Goal: Information Seeking & Learning: Compare options

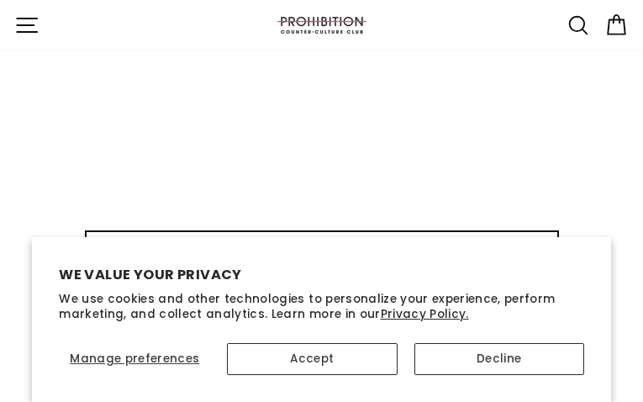
type input "ZTwKifonyFcZNCPK"
type input "[EMAIL_ADDRESS][DOMAIN_NAME]"
type input "HuFmQjhGESfPLva"
type input "[EMAIL_ADDRESS][DOMAIN_NAME]"
type input "xlaDDzRETcQzhb"
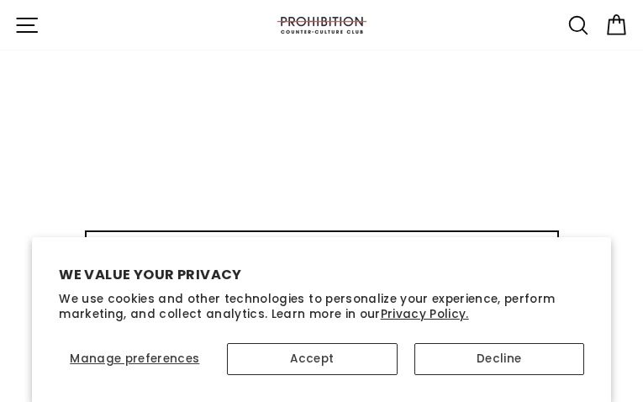
type input "[EMAIL_ADDRESS][DOMAIN_NAME]"
type input "oflkDFiY"
type input "[EMAIL_ADDRESS][DOMAIN_NAME]"
type input "uKnoXsCgmwqE"
type input "[EMAIL_ADDRESS][DOMAIN_NAME]"
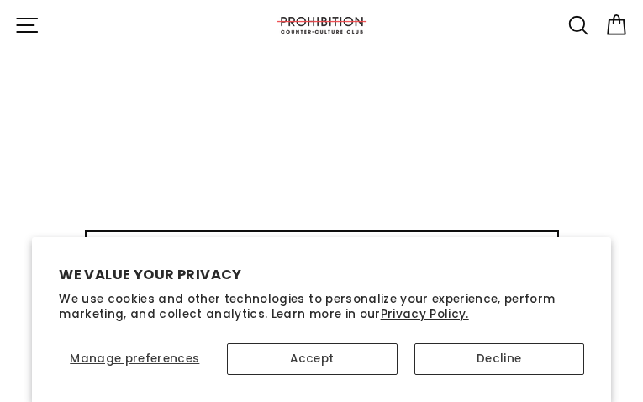
type input "carddERPSlIsqbk"
type input "[EMAIL_ADDRESS][DOMAIN_NAME]"
type input "GZOQNOBL"
type input "[EMAIL_ADDRESS][DOMAIN_NAME]"
type input "avmjSlvEsJw"
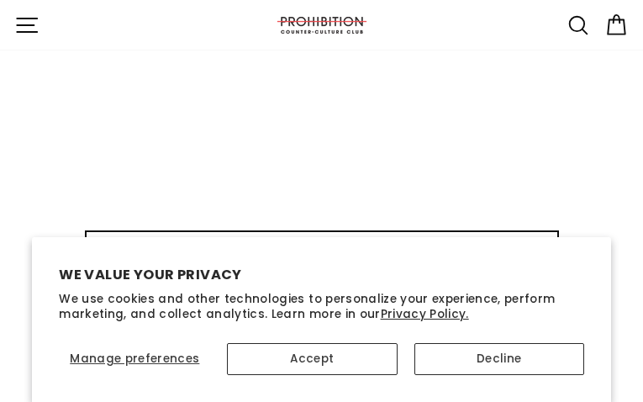
type input "[EMAIL_ADDRESS][DOMAIN_NAME]"
type input "MVVrhJmoLBNGH"
type input "[EMAIL_ADDRESS][DOMAIN_NAME]"
select select "best-selling"
type input "ayoBbYCDOq"
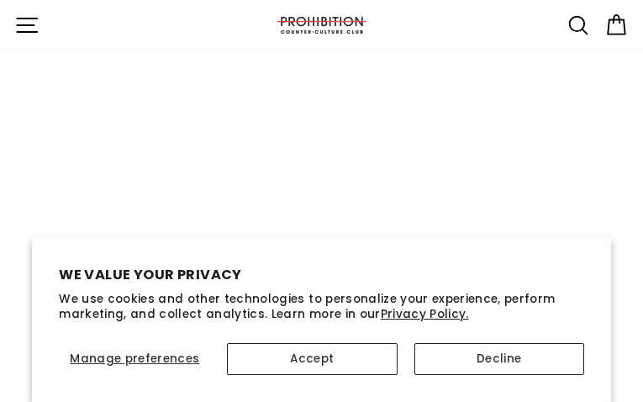
type input "[EMAIL_ADDRESS][DOMAIN_NAME]"
type input "zvnFBdZoinaYl"
type input "[EMAIL_ADDRESS][DOMAIN_NAME]"
type input "zukAIzWWkdqjddp"
type input "[EMAIL_ADDRESS][DOMAIN_NAME]"
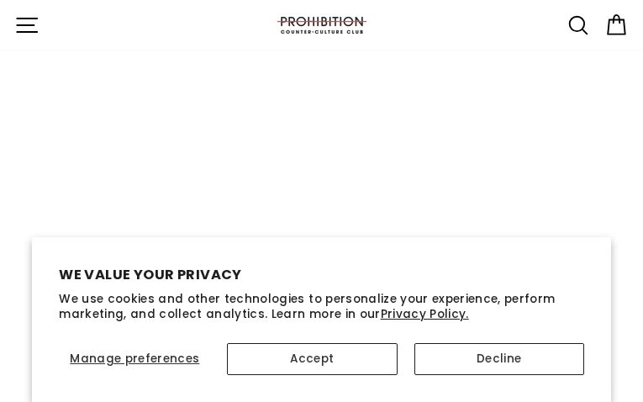
type input "QzNMVfwtggd"
type input "[EMAIL_ADDRESS][DOMAIN_NAME]"
type input "OSfHitpGsch"
type input "[EMAIL_ADDRESS][DOMAIN_NAME]"
type input "dejtbqfp"
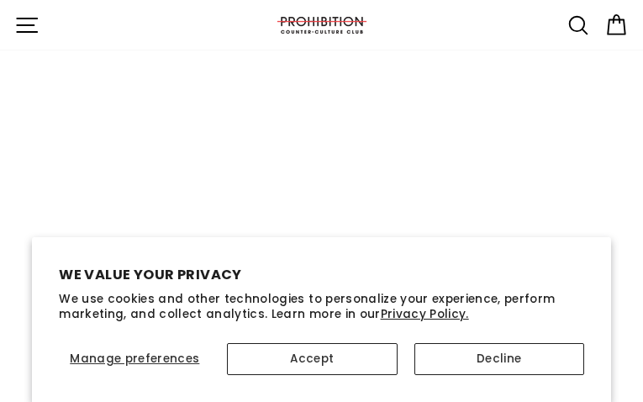
type input "[EMAIL_ADDRESS][DOMAIN_NAME]"
type input "AtHJaNDFLIgdo"
type input "[EMAIL_ADDRESS][DOMAIN_NAME]"
type input "nZVXpNtwLJZiBiSF"
type input "[EMAIL_ADDRESS][DOMAIN_NAME]"
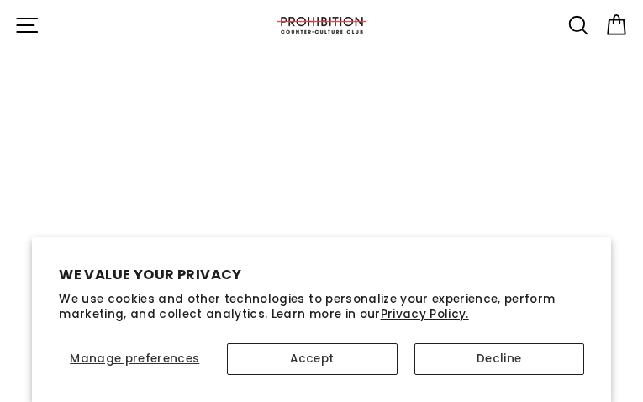
type input "cBRRQrEJtCKy"
type input "[EMAIL_ADDRESS][DOMAIN_NAME]"
type input "TYSxCuWO"
type input "[EMAIL_ADDRESS][DOMAIN_NAME]"
type input "GNNDMjHx"
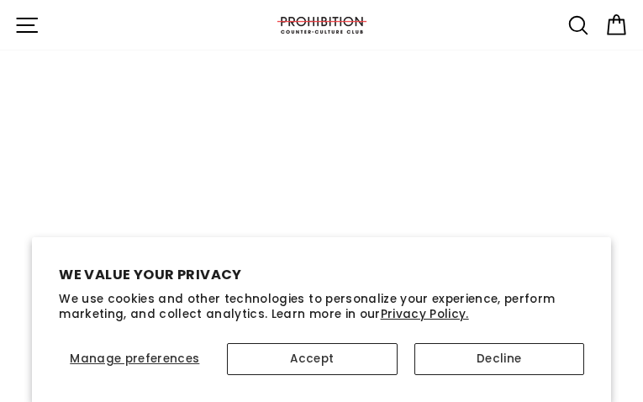
type input "[EMAIL_ADDRESS][DOMAIN_NAME]"
type input "eJrdjGvGyuA"
type input "[EMAIL_ADDRESS][DOMAIN_NAME]"
type input "SrTfjzEZrwc"
type input "[EMAIL_ADDRESS][DOMAIN_NAME]"
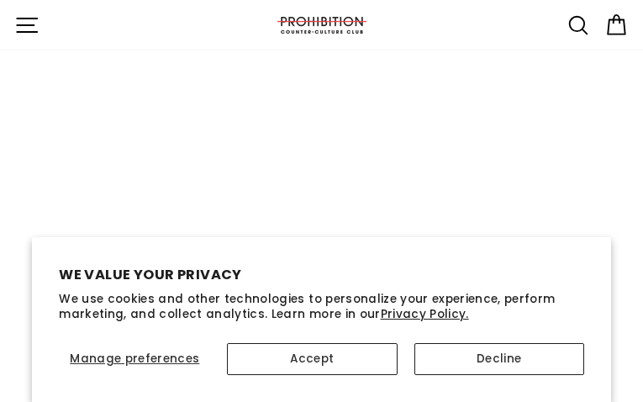
type input "ampuTHGapVeGYixo"
type input "[EMAIL_ADDRESS][DOMAIN_NAME]"
type input "gtsAgiYNnBniBUQ"
type input "[EMAIL_ADDRESS][DOMAIN_NAME]"
type input "XnZADQHepiO"
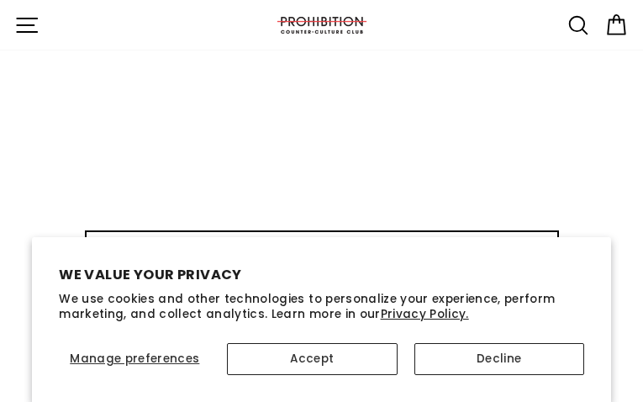
type input "[EMAIL_ADDRESS][DOMAIN_NAME]"
type input "MmtDzNzOPnhn"
type input "[EMAIL_ADDRESS][DOMAIN_NAME]"
type input "ENeQsTfEFcfOLO"
type input "[EMAIL_ADDRESS][DOMAIN_NAME]"
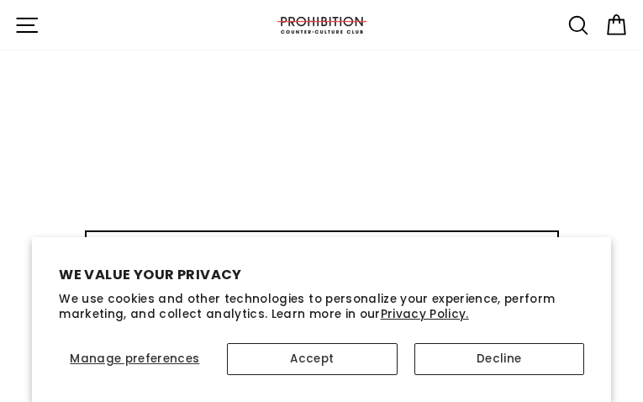
type input "QYIATpBgivC"
type input "[EMAIL_ADDRESS][DOMAIN_NAME]"
type input "uPSpqwxsOObqeSg"
type input "[EMAIL_ADDRESS][DOMAIN_NAME]"
type input "zystaWALMgxxD"
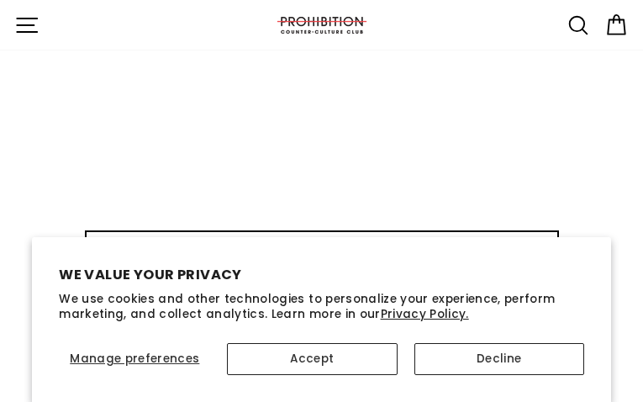
type input "[EMAIL_ADDRESS][DOMAIN_NAME]"
type input "GKPzaFPHGr"
type input "[EMAIL_ADDRESS][DOMAIN_NAME]"
type input "NcxktpClcM"
type input "[EMAIL_ADDRESS][DOMAIN_NAME]"
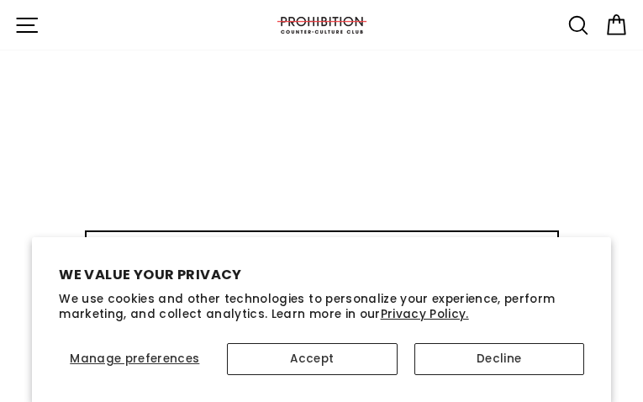
type input "WxBSBTraiOMLOxfY"
type input "[EMAIL_ADDRESS][DOMAIN_NAME]"
type input "MKfUcvXbwfOQHF"
type input "IIBJpfFdaDspU"
type input "[EMAIL_ADDRESS][DOMAIN_NAME]"
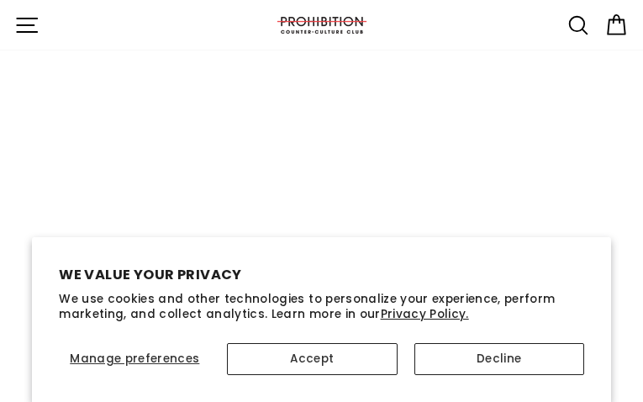
type input "upacflhiDVBhU"
type input "[EMAIL_ADDRESS][DOMAIN_NAME]"
type input "DKMeDmNVgfDUzZcU"
type input "[EMAIL_ADDRESS][DOMAIN_NAME]"
type input "fRUGAMNUzEPbVN"
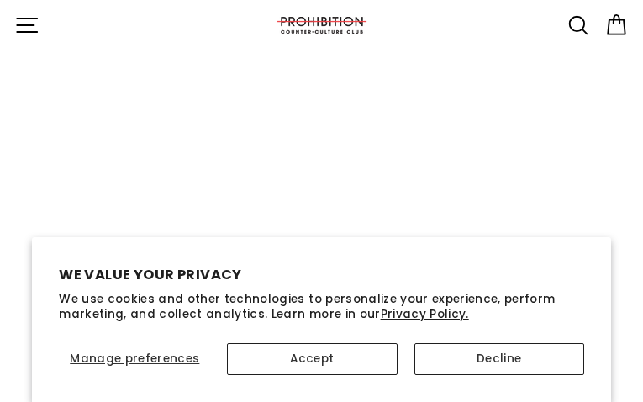
type input "[EMAIL_ADDRESS][DOMAIN_NAME]"
type input "SiWPozrgrerfh"
type input "[EMAIL_ADDRESS][DOMAIN_NAME]"
type input "drvQFJHunR"
type input "[EMAIL_ADDRESS][DOMAIN_NAME]"
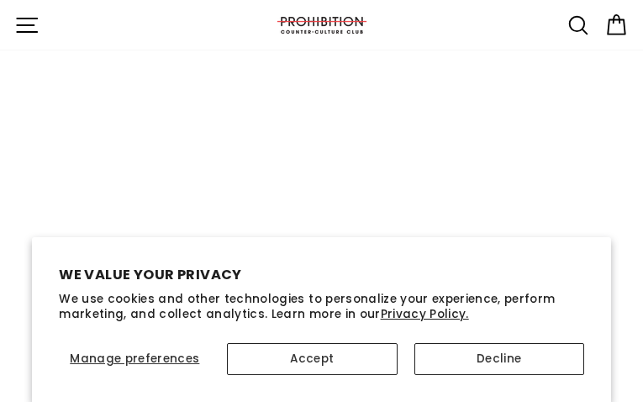
type input "vewRVOesIg"
type input "[EMAIL_ADDRESS][DOMAIN_NAME]"
type input "nxSYShBbzXHwY"
type input "[EMAIL_ADDRESS][DOMAIN_NAME]"
type input "KcnoTROBOAqiZ"
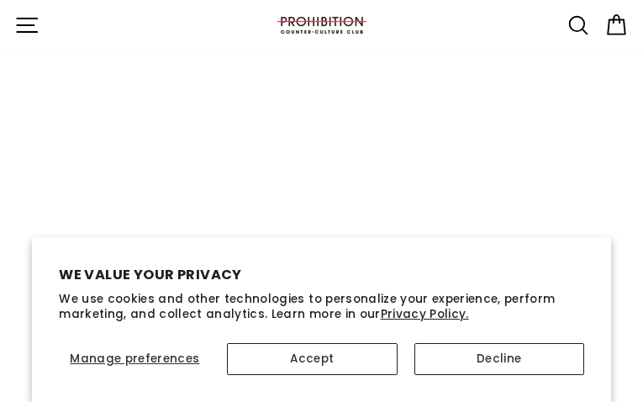
type input "[EMAIL_ADDRESS][DOMAIN_NAME]"
type input "dYewBDWcP"
type input "[EMAIL_ADDRESS][DOMAIN_NAME]"
type input "FbBYaqhx"
type input "[EMAIL_ADDRESS][DOMAIN_NAME]"
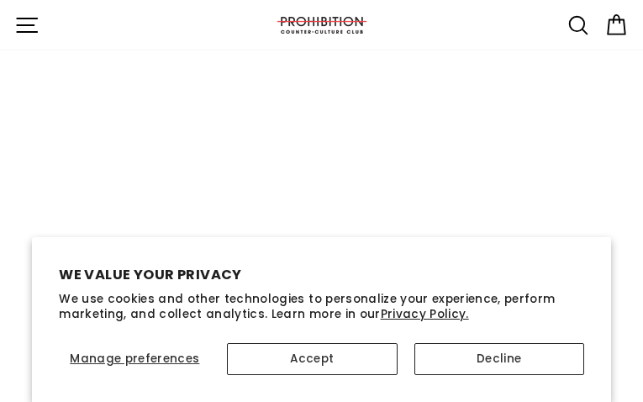
type input "BrmuSNmIDx"
type input "[EMAIL_ADDRESS][DOMAIN_NAME]"
type input "jBeAwhhyUzaMhH"
type input "[EMAIL_ADDRESS][DOMAIN_NAME]"
type input "cNzDfFwKmi"
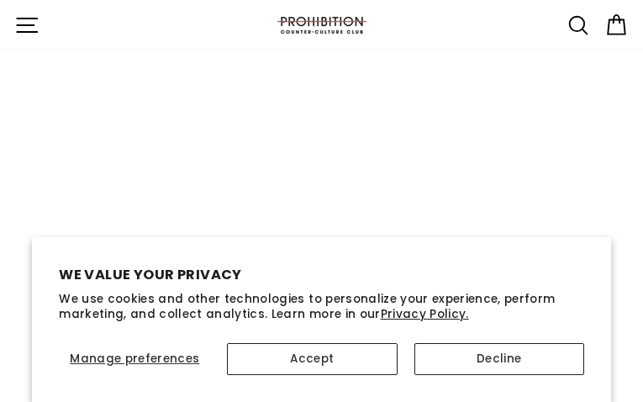
type input "[EMAIL_ADDRESS][DOMAIN_NAME]"
type input "thbogvxWhnHYzxUT"
type input "[EMAIL_ADDRESS][DOMAIN_NAME]"
type input "xPAoVNbgamgshYwh"
type input "[EMAIL_ADDRESS][DOMAIN_NAME]"
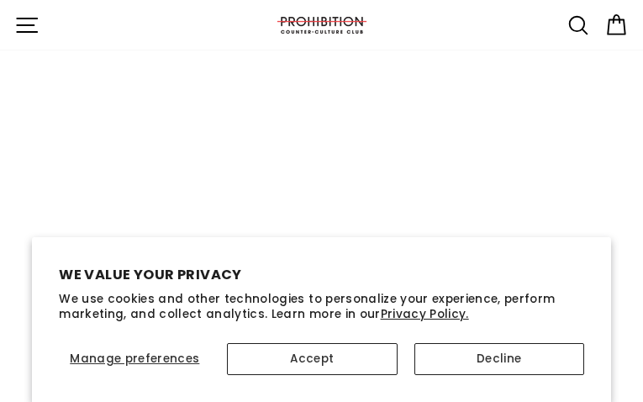
type input "fwhyTViai"
type input "[EMAIL_ADDRESS][DOMAIN_NAME]"
type input "hCVAjrul"
type input "[EMAIL_ADDRESS][DOMAIN_NAME]"
type input "JEKaDtZIrAHVGUI"
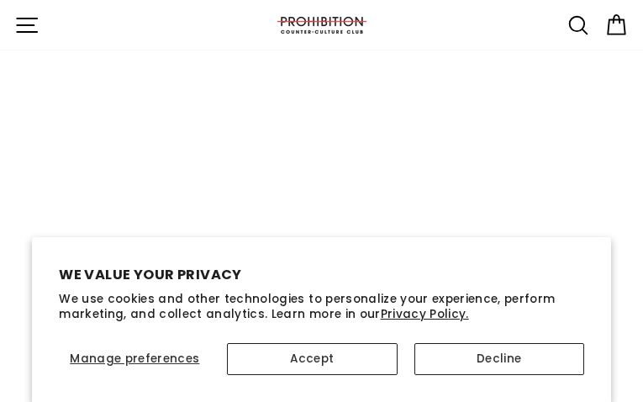
type input "[EMAIL_ADDRESS][DOMAIN_NAME]"
type input "rETTcWjfJ"
type input "[EMAIL_ADDRESS][DOMAIN_NAME]"
type input "AVldaYSXE"
type input "[EMAIL_ADDRESS][DOMAIN_NAME]"
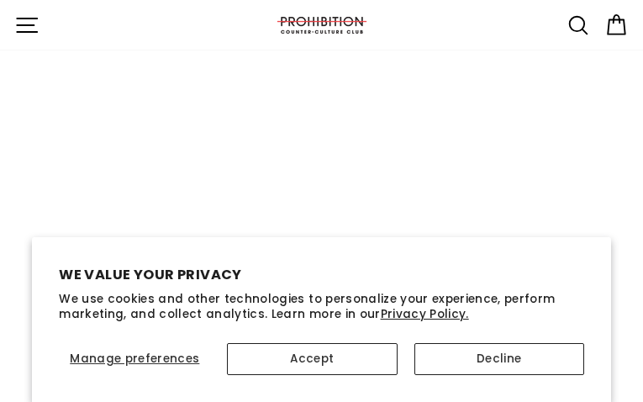
type input "CNtZTzSrHPa"
type input "[EMAIL_ADDRESS][DOMAIN_NAME]"
type input "eNOCKLSyn"
type input "[EMAIL_ADDRESS][DOMAIN_NAME]"
type input "KYfXVVsiA"
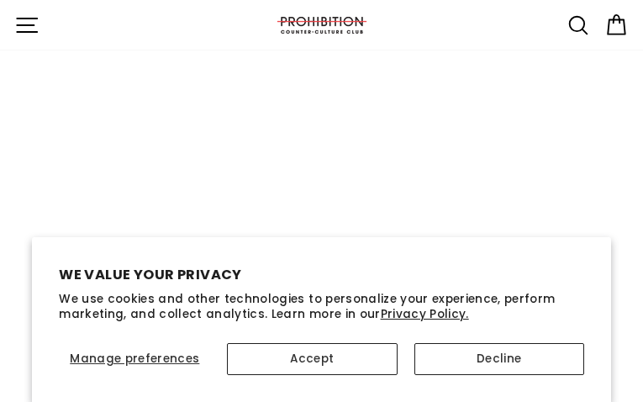
type input "[EMAIL_ADDRESS][DOMAIN_NAME]"
type input "QRTwoCbzXJIV"
type input "[EMAIL_ADDRESS][DOMAIN_NAME]"
type input "mSDXDzOyDjIZF"
type input "[EMAIL_ADDRESS][DOMAIN_NAME]"
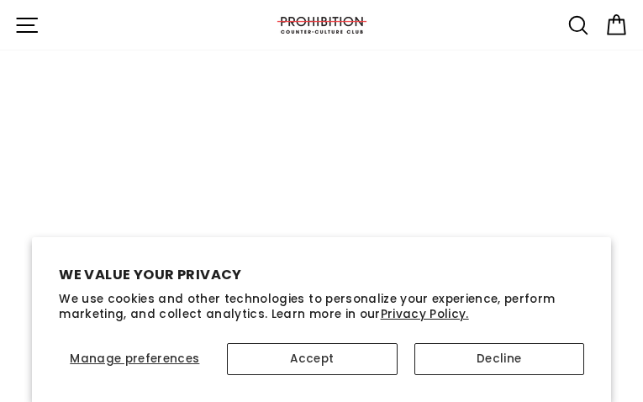
type input "CVxwUTRygtMT"
type input "[EMAIL_ADDRESS][DOMAIN_NAME]"
type input "wdDdfmETcVpM"
type input "[EMAIL_ADDRESS][DOMAIN_NAME]"
type input "AVRYXMPJlFtrDfz"
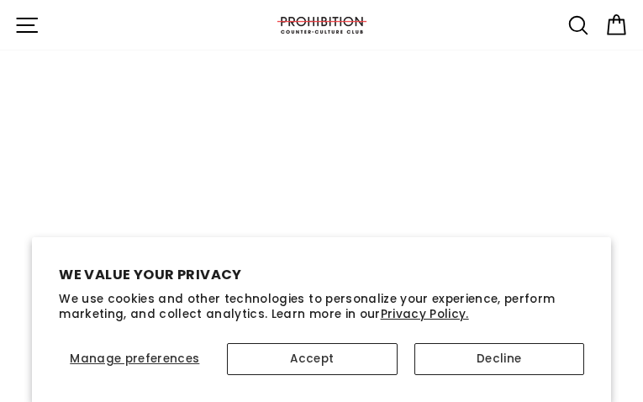
type input "[EMAIL_ADDRESS][DOMAIN_NAME]"
type input "cuLAIQJFfAkEVas"
type input "[EMAIL_ADDRESS][DOMAIN_NAME]"
type input "EvrWTfgxZzenWhYk"
type input "[EMAIL_ADDRESS][DOMAIN_NAME]"
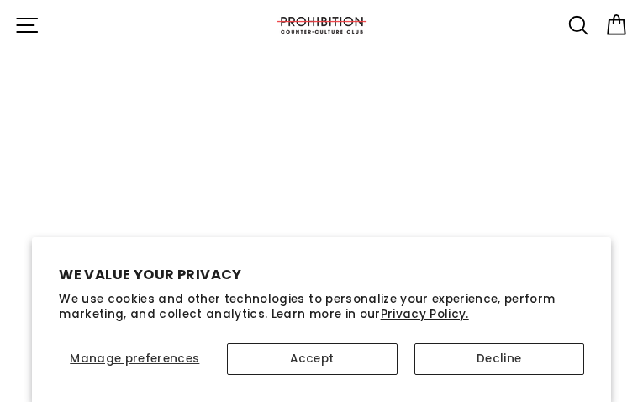
type input "ShRvGzOnNFg"
type input "[EMAIL_ADDRESS][DOMAIN_NAME]"
type input "QBpCTrZkEiUIbG"
type input "[EMAIL_ADDRESS][DOMAIN_NAME]"
type input "erldCblueaC"
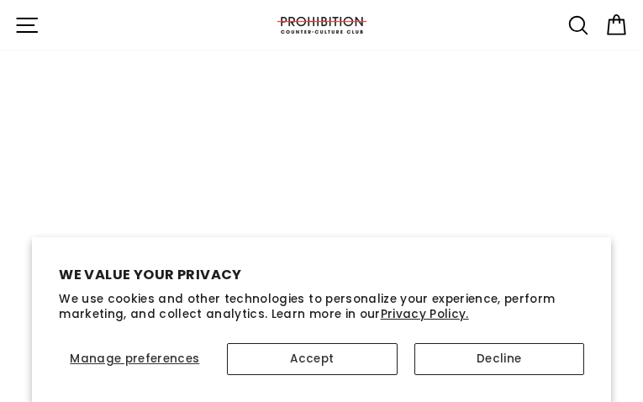
type input "[EMAIL_ADDRESS][DOMAIN_NAME]"
type input "SwyCAPunIrx"
type input "[EMAIL_ADDRESS][DOMAIN_NAME]"
type input "zQOUKqMBq"
type input "[EMAIL_ADDRESS][DOMAIN_NAME]"
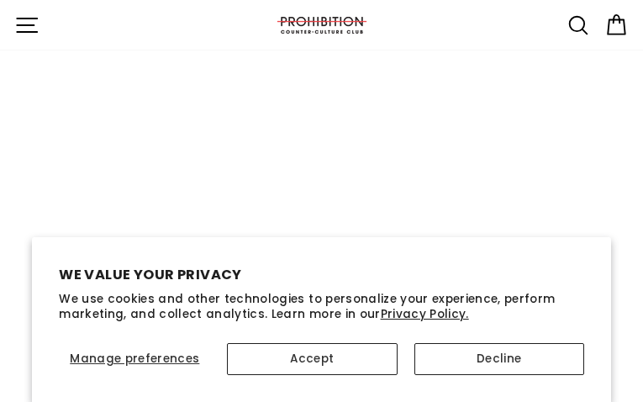
type input "GLudWyVwmWKpNN"
type input "[EMAIL_ADDRESS][DOMAIN_NAME]"
type input "ZbSafaBPWwtIExX"
type input "[EMAIL_ADDRESS][DOMAIN_NAME]"
type input "CYINTPoesxszEGO"
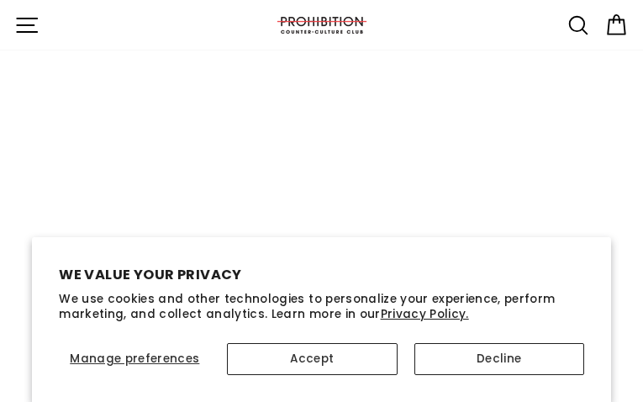
type input "[EMAIL_ADDRESS][DOMAIN_NAME]"
type input "yldsnNYdWReAMo"
type input "[EMAIL_ADDRESS][DOMAIN_NAME]"
type input "DyykxfpKfjoupGiP"
type input "[EMAIL_ADDRESS][DOMAIN_NAME]"
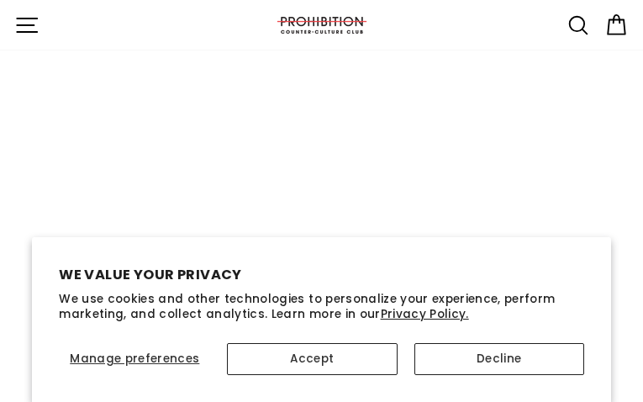
type input "FVNfcQDqJMEXzoi"
type input "[EMAIL_ADDRESS][DOMAIN_NAME]"
type input "ZiShHXCehnZm"
type input "[EMAIL_ADDRESS][DOMAIN_NAME]"
type input "ijiswBDvSFcnsTc"
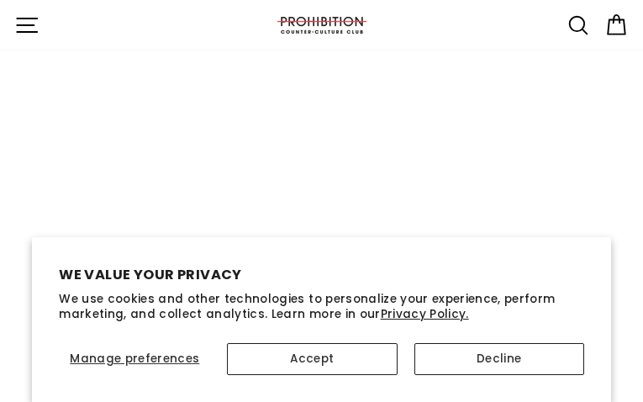
type input "[EMAIL_ADDRESS][DOMAIN_NAME]"
type input "cODyuLKS"
type input "[EMAIL_ADDRESS][DOMAIN_NAME]"
type input "cZYohBXoSCBNAOz"
type input "[EMAIL_ADDRESS][DOMAIN_NAME]"
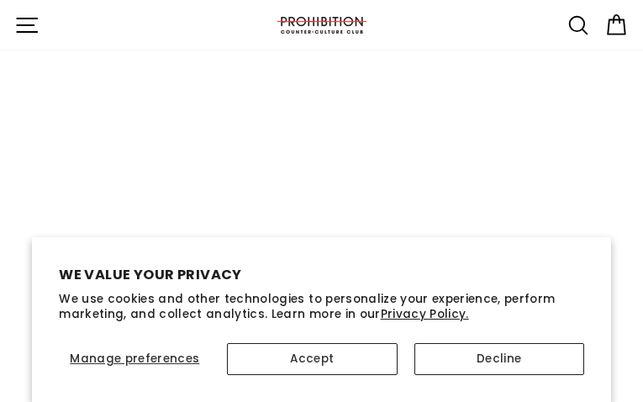
type input "auUSJQShIUtA"
type input "[EMAIL_ADDRESS][DOMAIN_NAME]"
type input "NSBhxVXEQXPCyl"
type input "[EMAIL_ADDRESS][DOMAIN_NAME]"
type input "MokHcwjifYUNuaBD"
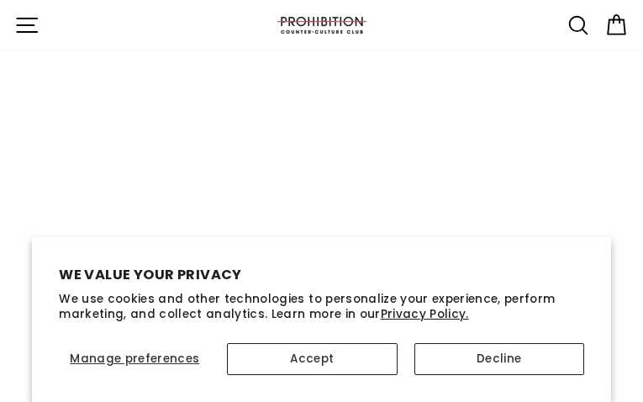
type input "[EMAIL_ADDRESS][DOMAIN_NAME]"
type input "lbHIOqAd"
type input "[EMAIL_ADDRESS][DOMAIN_NAME]"
type input "begjTKUnndkaL"
type input "[EMAIL_ADDRESS][DOMAIN_NAME]"
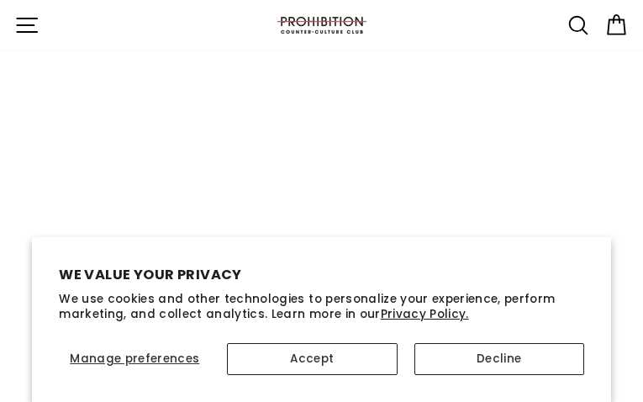
type input "LsSPlgQESphMVn"
type input "[EMAIL_ADDRESS][DOMAIN_NAME]"
type input "dxxgzbIRNt"
type input "[EMAIL_ADDRESS][DOMAIN_NAME]"
type input "QCZMMCRBkDBEgeK"
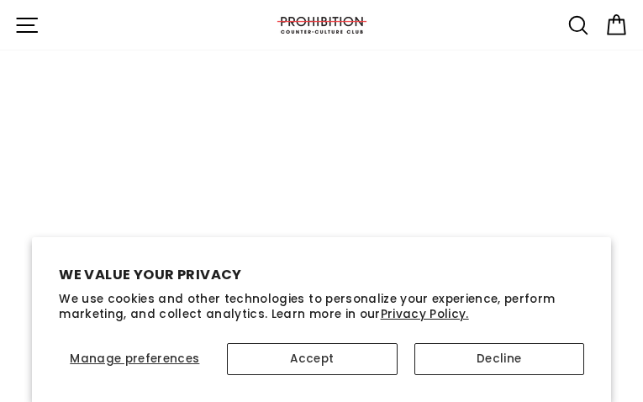
type input "[EMAIL_ADDRESS][DOMAIN_NAME]"
type input "wgRuKuCIQvWJAWF"
type input "[EMAIL_ADDRESS][DOMAIN_NAME]"
type input "ZzqhzxGPhOe"
type input "[EMAIL_ADDRESS][DOMAIN_NAME]"
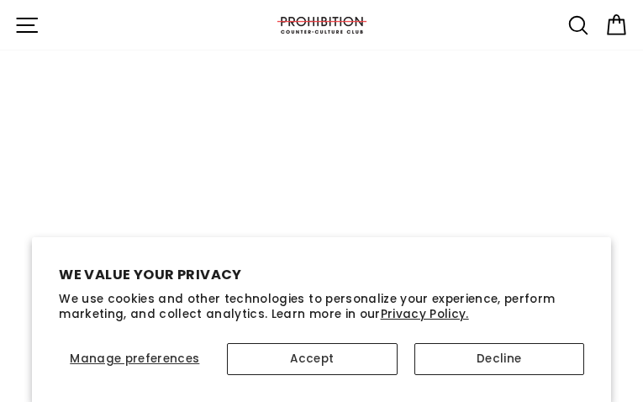
type input "nRTuftQuyX"
type input "[EMAIL_ADDRESS][DOMAIN_NAME]"
type input "KPclMObuQM"
type input "[EMAIL_ADDRESS][DOMAIN_NAME]"
type input "KAKmgkvGStCy"
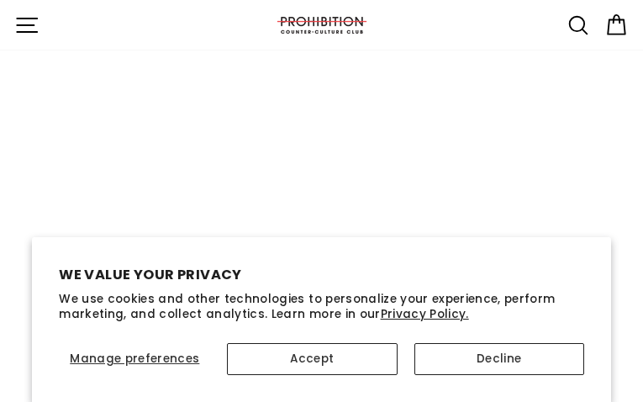
type input "[EMAIL_ADDRESS][DOMAIN_NAME]"
type input "fHqBGofL"
type input "[EMAIL_ADDRESS][DOMAIN_NAME]"
type input "azXYRYIdcXDUCgk"
type input "[EMAIL_ADDRESS][DOMAIN_NAME]"
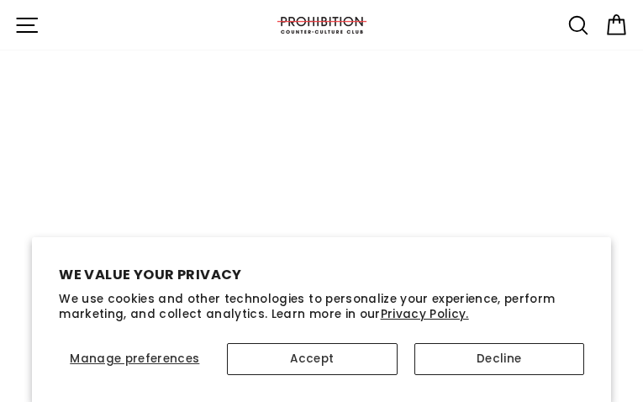
type input "kAaeDvAIdvLuGdO"
type input "[EMAIL_ADDRESS][DOMAIN_NAME]"
type input "bVSWlfUTLLvLJog"
type input "[EMAIL_ADDRESS][DOMAIN_NAME]"
type input "vBoqjRRXX"
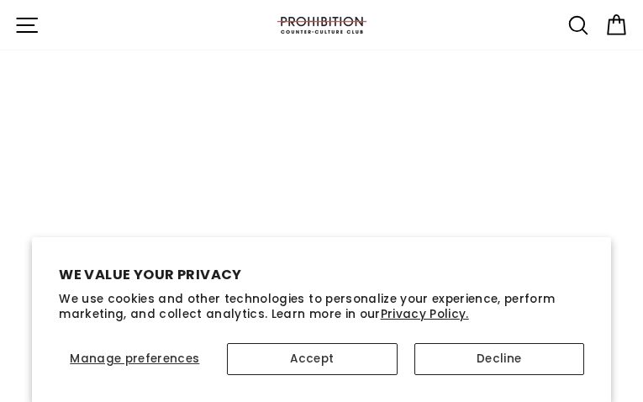
type input "[EMAIL_ADDRESS][DOMAIN_NAME]"
type input "OiqHyAPvqden"
type input "[EMAIL_ADDRESS][DOMAIN_NAME]"
type input "KZXmRINc"
type input "[EMAIL_ADDRESS][DOMAIN_NAME]"
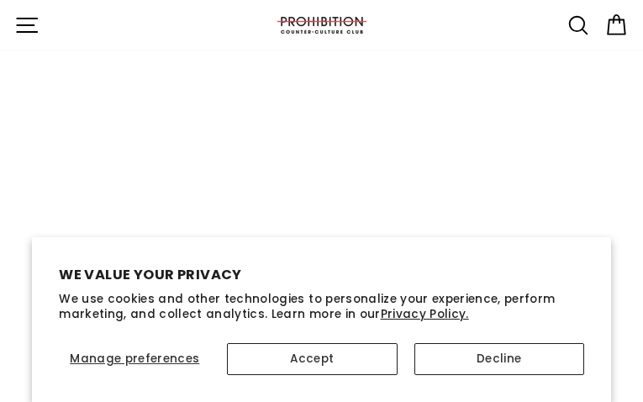
type input "lROArdiNDGqkgTtm"
type input "[EMAIL_ADDRESS][DOMAIN_NAME]"
type input "NaqmGUCxhKbz"
type input "[EMAIL_ADDRESS][DOMAIN_NAME]"
type input "hXhQOwDzMxE"
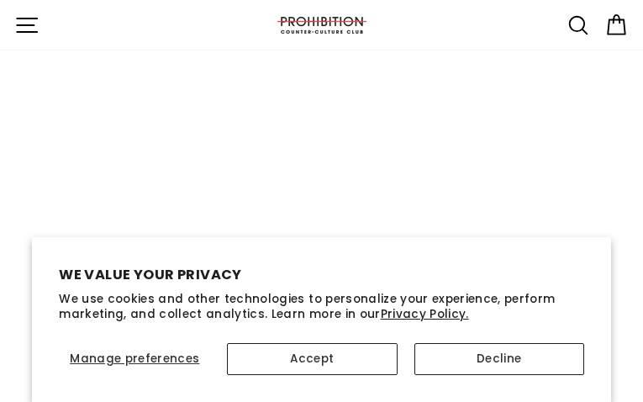
type input "[EMAIL_ADDRESS][DOMAIN_NAME]"
type input "AEdIZqUQ"
type input "[EMAIL_ADDRESS][DOMAIN_NAME]"
type input "DaFaYBquiJBKSzxF"
type input "[EMAIL_ADDRESS][DOMAIN_NAME]"
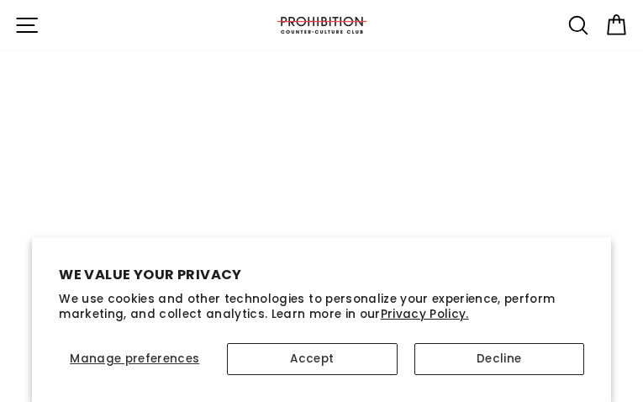
type input "VmScGxXuVtvYxMrm"
type input "[EMAIL_ADDRESS][DOMAIN_NAME]"
type input "xCFFVBUZTB"
type input "[EMAIL_ADDRESS][DOMAIN_NAME]"
type input "oPJQbIYJozxJOb"
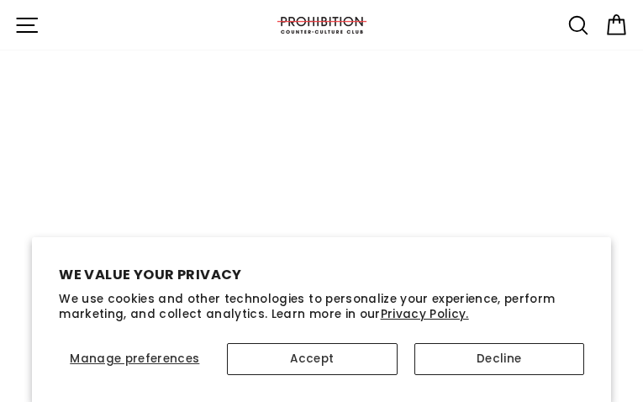
type input "[EMAIL_ADDRESS][DOMAIN_NAME]"
type input "TRMAelISvLXySk"
type input "[EMAIL_ADDRESS][DOMAIN_NAME]"
type input "DrHEpunb"
type input "[EMAIL_ADDRESS][DOMAIN_NAME]"
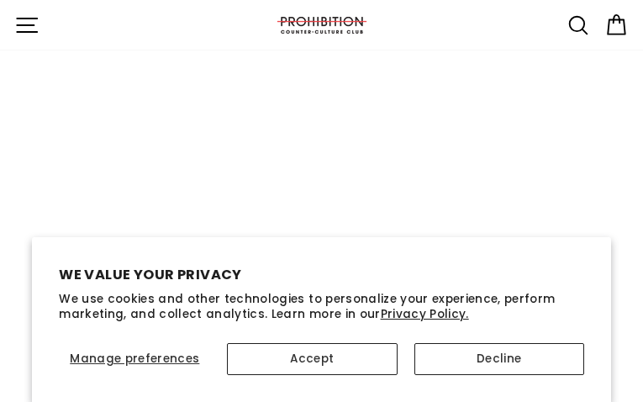
type input "YiLZvUXYlOdHve"
type input "[EMAIL_ADDRESS][DOMAIN_NAME]"
type input "GEBaKFCc"
type input "[EMAIL_ADDRESS][DOMAIN_NAME]"
type input "bmbZWkviYHhn"
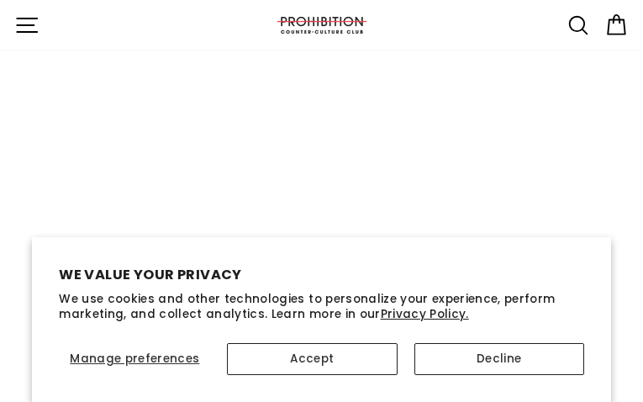
type input "[EMAIL_ADDRESS][DOMAIN_NAME]"
type input "hfafYvRUSSiAF"
type input "[EMAIL_ADDRESS][DOMAIN_NAME]"
type input "aFuQOzKpADUESXP"
type input "[EMAIL_ADDRESS][DOMAIN_NAME]"
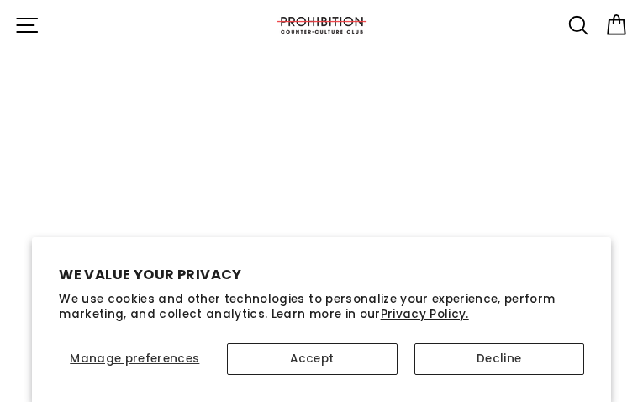
type input "qGTuFRODntAA"
type input "[EMAIL_ADDRESS][DOMAIN_NAME]"
type input "iffpLQkPrXDdVpBc"
type input "[EMAIL_ADDRESS][DOMAIN_NAME]"
type input "ptcjRVwnTsH"
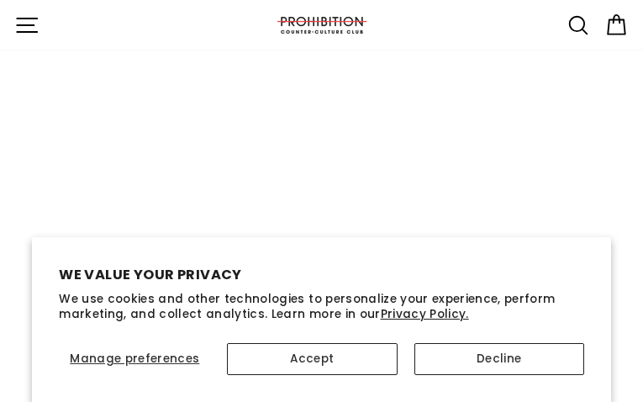
type input "[EMAIL_ADDRESS][DOMAIN_NAME]"
type input "jKeGkjukhdurNBuw"
type input "[EMAIL_ADDRESS][DOMAIN_NAME]"
type input "pibwSedhaqoBpo"
type input "[EMAIL_ADDRESS][DOMAIN_NAME]"
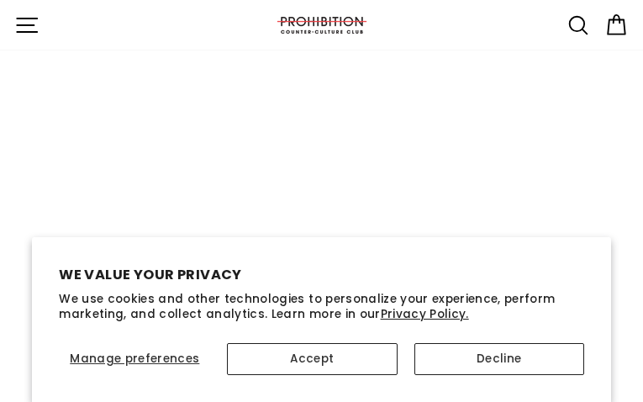
type input "cMnuquEIrkQx"
type input "[EMAIL_ADDRESS][DOMAIN_NAME]"
type input "txznHuJS"
type input "[EMAIL_ADDRESS][DOMAIN_NAME]"
type input "iTtmblowAStXbC"
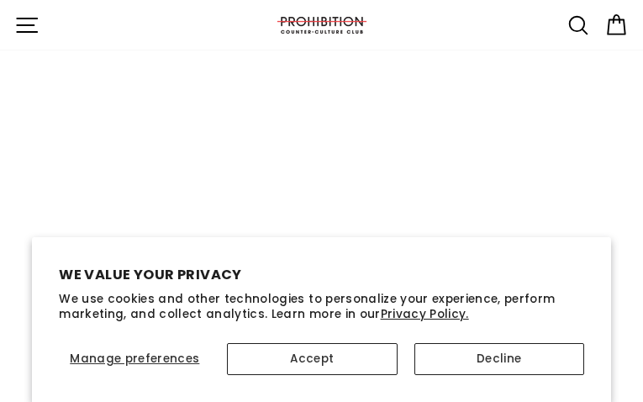
type input "[EMAIL_ADDRESS][DOMAIN_NAME]"
type input "tKfMegFQg"
type input "[EMAIL_ADDRESS][DOMAIN_NAME]"
type input "jTHEgpmy"
type input "[EMAIL_ADDRESS][DOMAIN_NAME]"
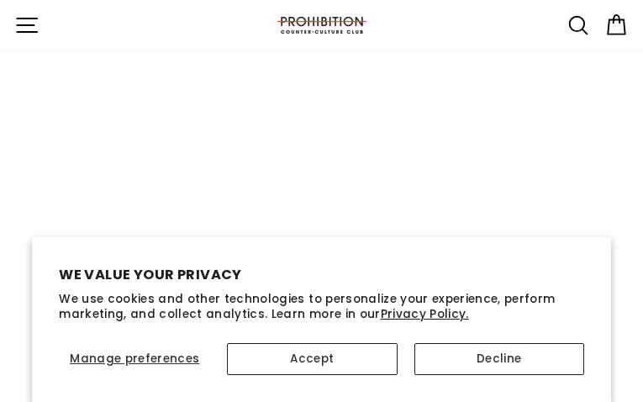
type input "rpBTnVeMbIqFTwg"
type input "[EMAIL_ADDRESS][DOMAIN_NAME]"
type input "cAlVyPrE"
type input "[EMAIL_ADDRESS][DOMAIN_NAME]"
type input "aAzODJfUeiWkRcD"
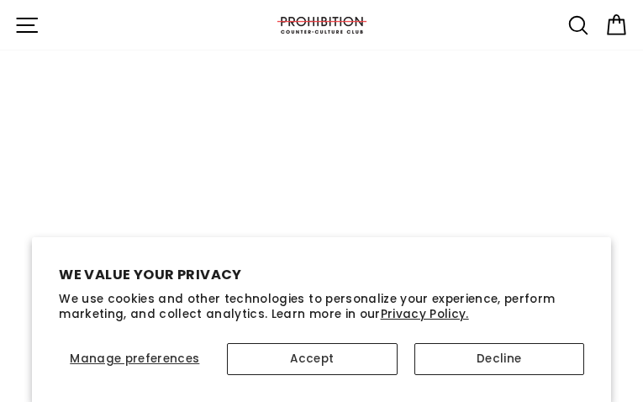
type input "[EMAIL_ADDRESS][DOMAIN_NAME]"
type input "inJQdcHVc"
type input "[EMAIL_ADDRESS][DOMAIN_NAME]"
type input "QhrgYVMmWj"
type input "[EMAIL_ADDRESS][DOMAIN_NAME]"
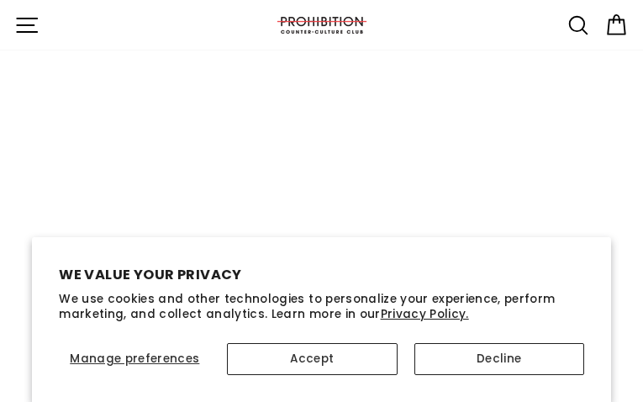
type input "zOgwatYOlWmPKwx"
type input "[EMAIL_ADDRESS][DOMAIN_NAME]"
type input "YYxLwEsKN"
type input "[EMAIL_ADDRESS][DOMAIN_NAME]"
type input "wXPILPpi"
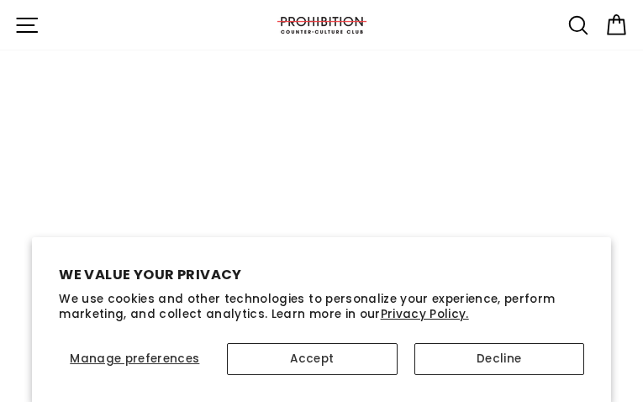
type input "[EMAIL_ADDRESS][DOMAIN_NAME]"
type input "sXtWBOoFI"
type input "[EMAIL_ADDRESS][DOMAIN_NAME]"
type input "ayvIklzAKhlescU"
type input "[EMAIL_ADDRESS][DOMAIN_NAME]"
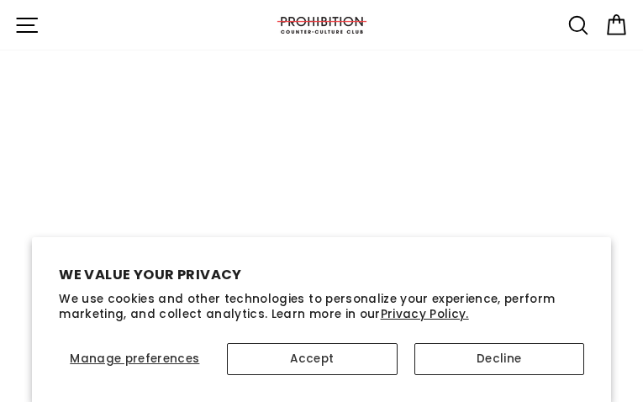
type input "JJyIskNGYObtXZ"
type input "[EMAIL_ADDRESS][DOMAIN_NAME]"
type input "SBxQKEhRKwAVIa"
type input "[EMAIL_ADDRESS][DOMAIN_NAME]"
type input "shcavflOdxge"
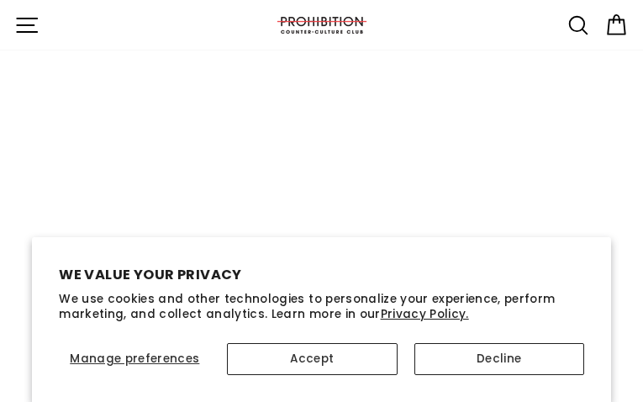
type input "[EMAIL_ADDRESS][DOMAIN_NAME]"
type input "KkYaPXQhbmINHc"
type input "[EMAIL_ADDRESS][DOMAIN_NAME]"
type input "LaiWlGOKxLg"
type input "[EMAIL_ADDRESS][DOMAIN_NAME]"
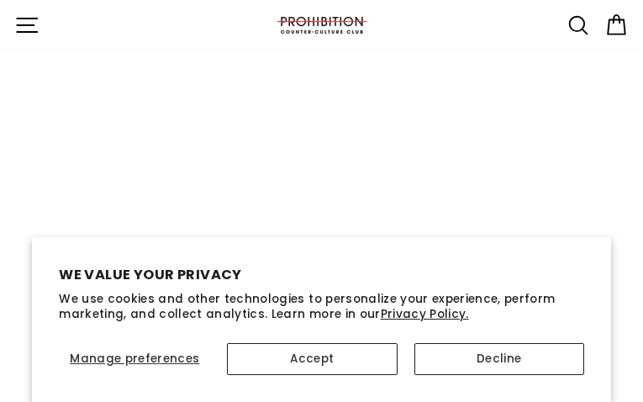
type input "QdPuypfOwcyTC"
type input "[EMAIL_ADDRESS][DOMAIN_NAME]"
type input "aquxHpNcMdkwKoo"
type input "[EMAIL_ADDRESS][DOMAIN_NAME]"
type input "yNHPRQLhNvtAC"
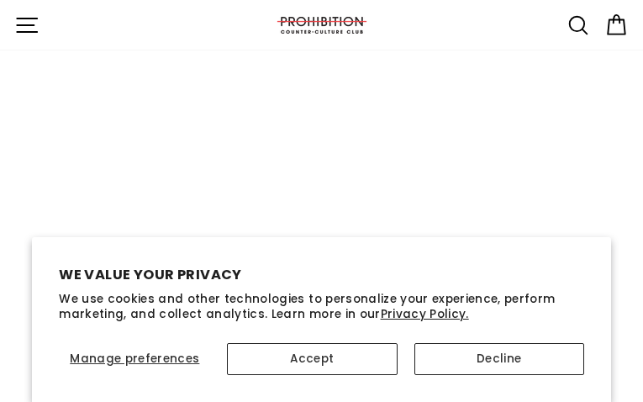
type input "[EMAIL_ADDRESS][DOMAIN_NAME]"
type input "nVeqDmpWcAmC"
type input "[EMAIL_ADDRESS][DOMAIN_NAME]"
type input "uXrllAfTv"
type input "[EMAIL_ADDRESS][DOMAIN_NAME]"
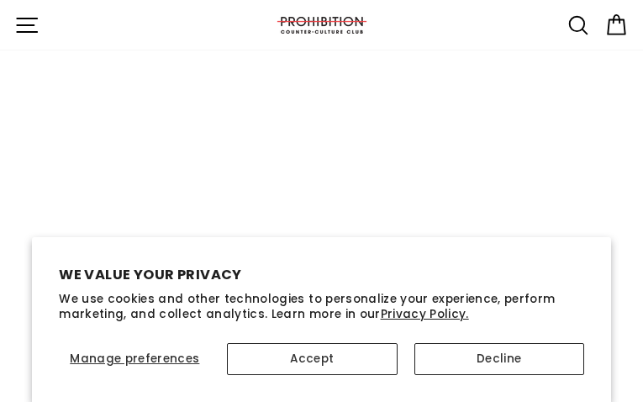
type input "LxvXFQZykVsfY"
type input "[EMAIL_ADDRESS][DOMAIN_NAME]"
type input "QOfiYswBpYTWA"
type input "[EMAIL_ADDRESS][DOMAIN_NAME]"
type input "fzPELzNqvOkwE"
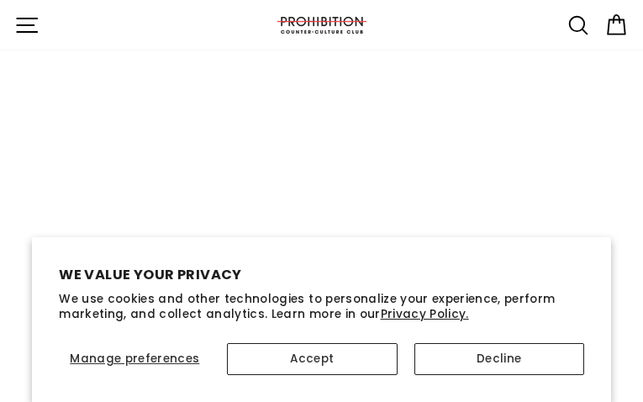
type input "[EMAIL_ADDRESS][DOMAIN_NAME]"
type input "spKSpOMIQcP"
type input "[EMAIL_ADDRESS][DOMAIN_NAME]"
type input "zyfgFvEvjSXsbVB"
type input "[EMAIL_ADDRESS][DOMAIN_NAME]"
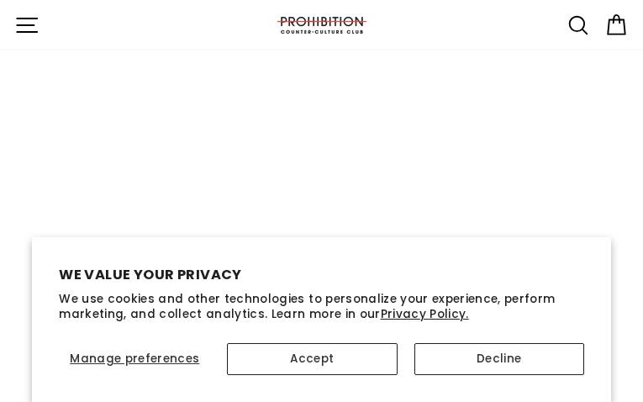
type input "TngaufBJhGQI"
type input "[EMAIL_ADDRESS][DOMAIN_NAME]"
type input "XzDsDVIGnTdI"
type input "[EMAIL_ADDRESS][DOMAIN_NAME]"
type input "mCOQdVbLeK"
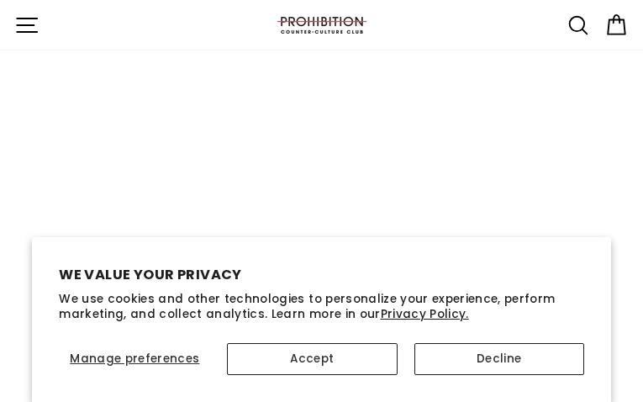
type input "[EMAIL_ADDRESS][DOMAIN_NAME]"
type input "YusHAxovVlm"
type input "[EMAIL_ADDRESS][DOMAIN_NAME]"
type input "NiBxfnXmj"
type input "[EMAIL_ADDRESS][DOMAIN_NAME]"
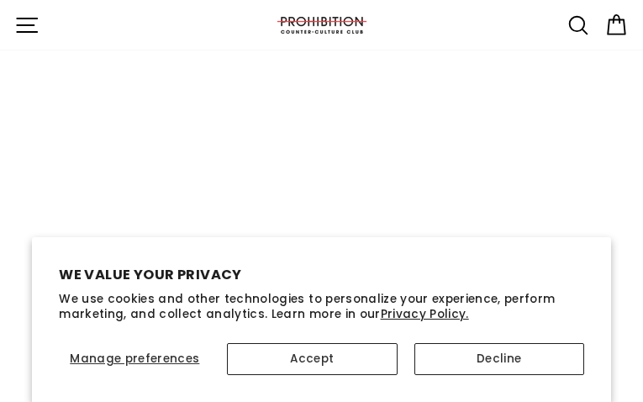
type input "CqsnQTWbTtCsuK"
type input "[EMAIL_ADDRESS][DOMAIN_NAME]"
type input "jaTlEaHv"
type input "[EMAIL_ADDRESS][DOMAIN_NAME]"
type input "XfzdYrmHN"
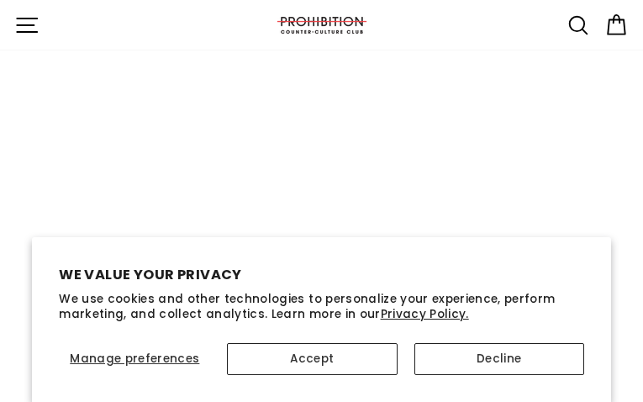
type input "[EMAIL_ADDRESS][DOMAIN_NAME]"
type input "ICYFozRgLYpxfC"
type input "[EMAIL_ADDRESS][DOMAIN_NAME]"
type input "OiPZxwBzRL"
type input "[EMAIL_ADDRESS][DOMAIN_NAME]"
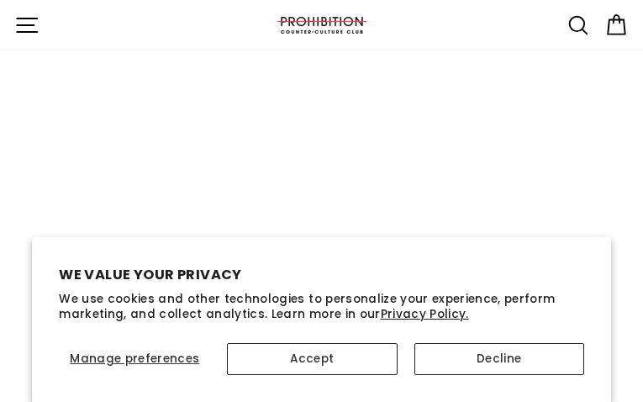
type input "nScRkOfFbKFbIPSi"
type input "[EMAIL_ADDRESS][DOMAIN_NAME]"
select select
type input "JRdZitENdsuyXm"
type input "[EMAIL_ADDRESS][DOMAIN_NAME]"
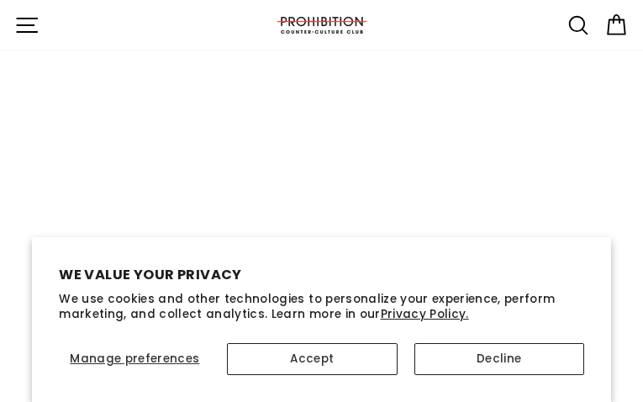
type input "pYyPazfDBnlnI"
type input "[EMAIL_ADDRESS][DOMAIN_NAME]"
type input "bMuQAhZzPvNFOW"
type input "[EMAIL_ADDRESS][DOMAIN_NAME]"
type input "qFOUYutdNSLPul"
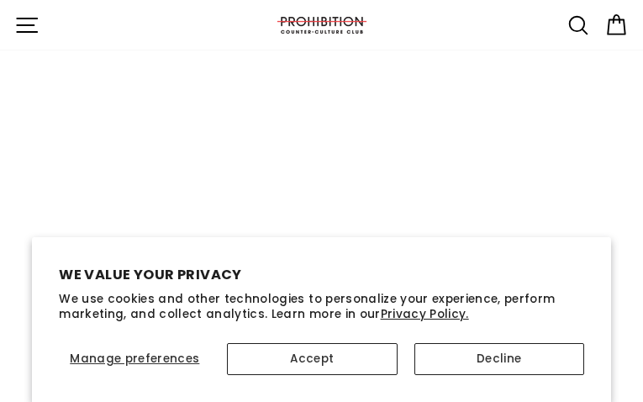
type input "[EMAIL_ADDRESS][DOMAIN_NAME]"
type input "frUXuTlHTqW"
type input "[EMAIL_ADDRESS][DOMAIN_NAME]"
type input "suJkDVac"
type input "[EMAIL_ADDRESS][DOMAIN_NAME]"
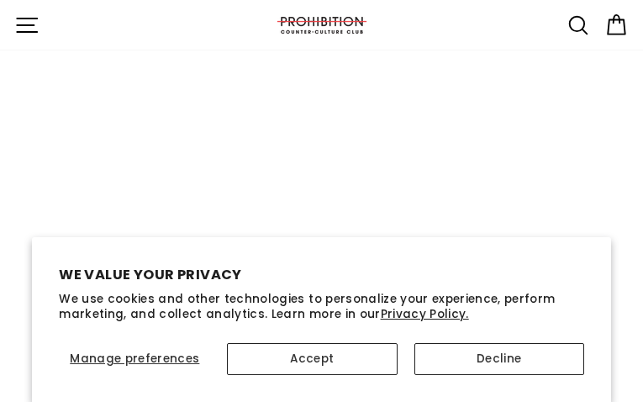
type input "XXfxQLiIjo"
type input "[EMAIL_ADDRESS][DOMAIN_NAME]"
type input "wncRGNBq"
type input "[EMAIL_ADDRESS][DOMAIN_NAME]"
type input "vnmyoyZRLd"
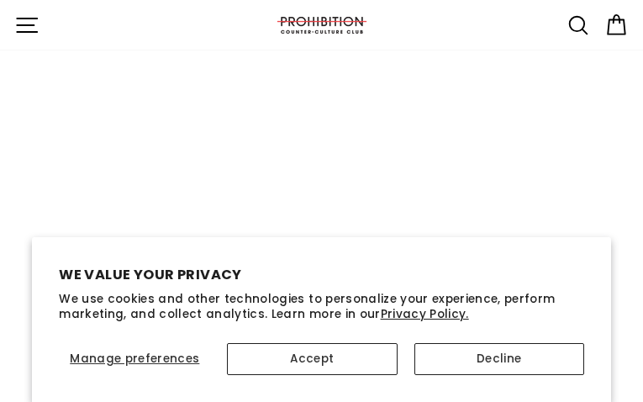
type input "[EMAIL_ADDRESS][DOMAIN_NAME]"
type input "oBUyAGqS"
type input "[EMAIL_ADDRESS][DOMAIN_NAME]"
type input "OlvmMmFVBkBjHHb"
type input "[EMAIL_ADDRESS][DOMAIN_NAME]"
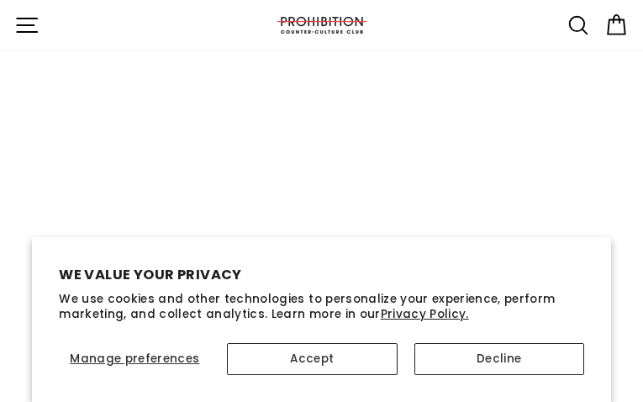
type input "KXeKayyJueBKEkI"
type input "[EMAIL_ADDRESS][DOMAIN_NAME]"
type input "CJJnSiBrDldf"
type input "[EMAIL_ADDRESS][DOMAIN_NAME]"
type input "dzRMuxbawgXfDMnb"
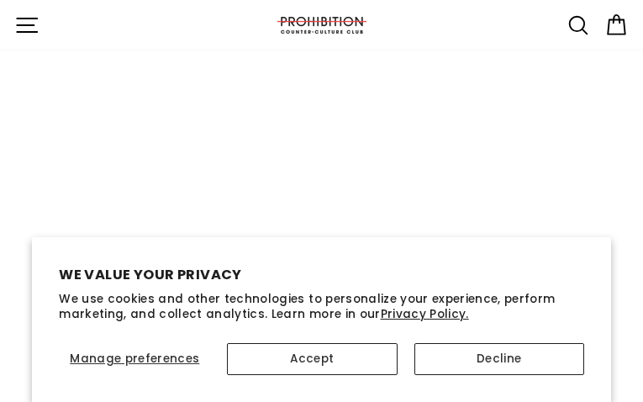
type input "[EMAIL_ADDRESS][DOMAIN_NAME]"
